Goal: Navigation & Orientation: Find specific page/section

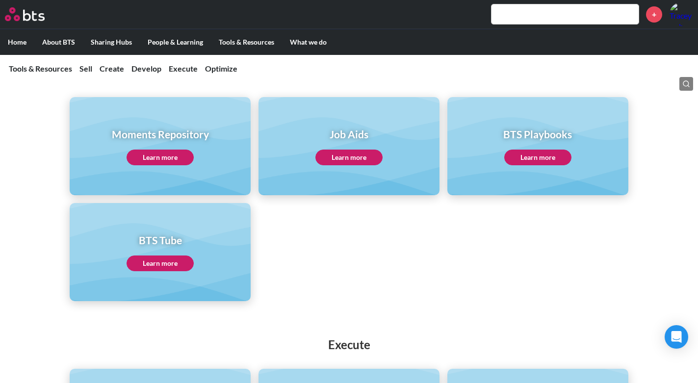
scroll to position [589, 0]
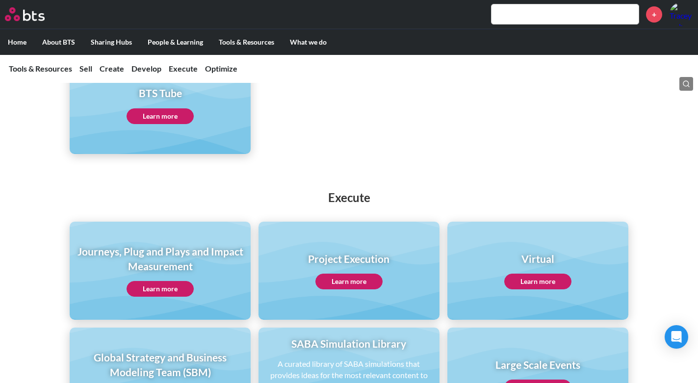
click at [352, 281] on link "Learn more" at bounding box center [349, 282] width 67 height 16
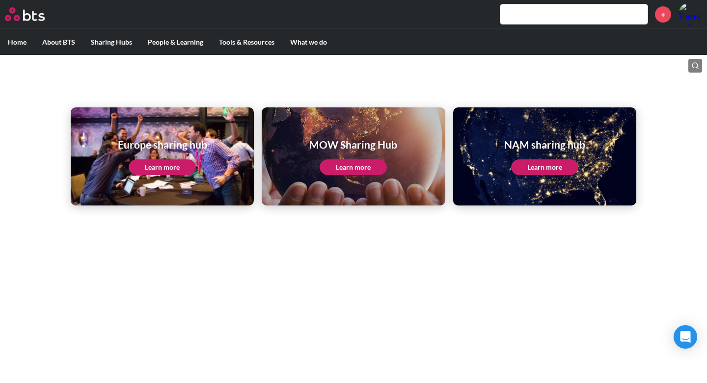
click at [168, 170] on link "Learn more" at bounding box center [162, 168] width 67 height 16
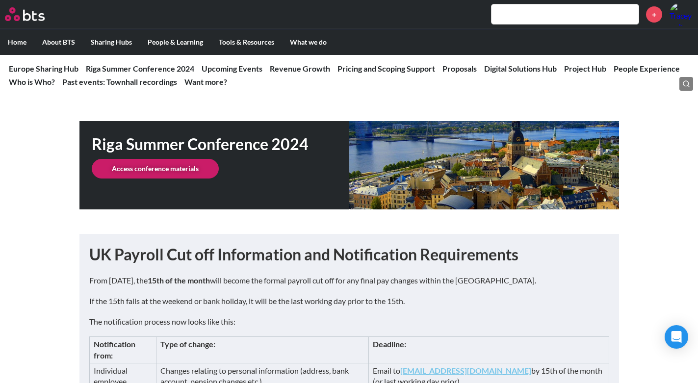
scroll to position [245, 0]
